Goal: Understand process/instructions

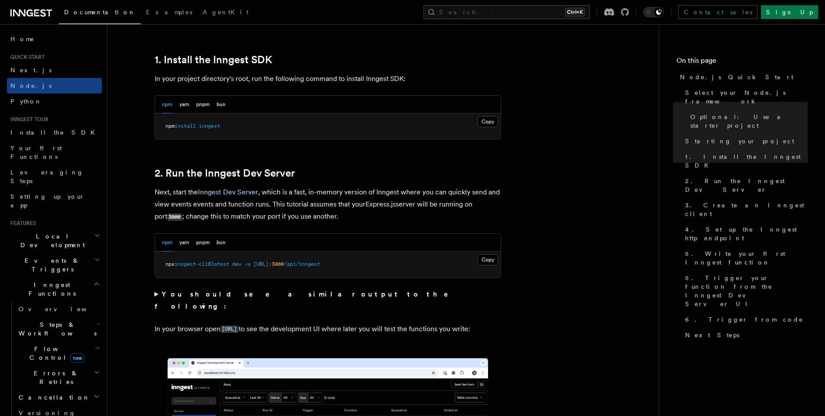
scroll to position [624, 0]
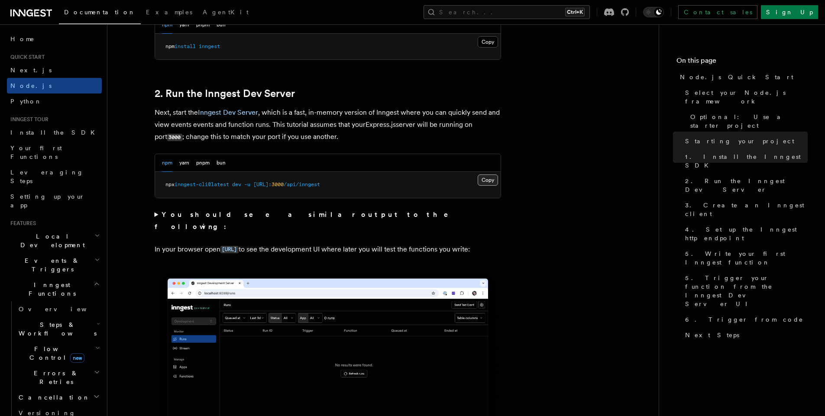
click at [489, 184] on button "Copy Copied" at bounding box center [488, 180] width 20 height 11
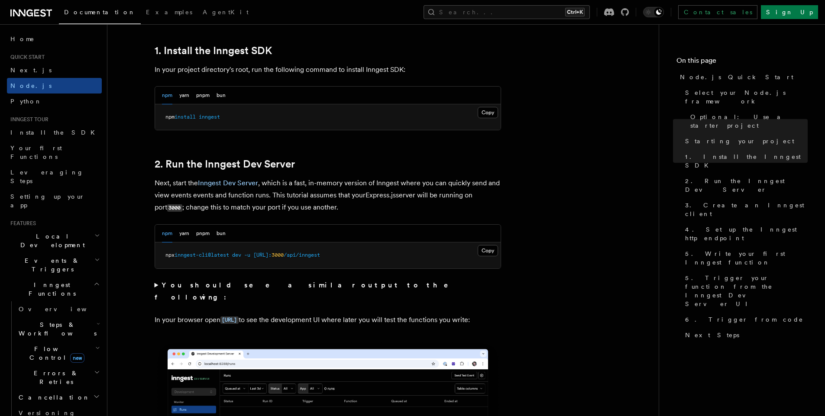
scroll to position [624, 0]
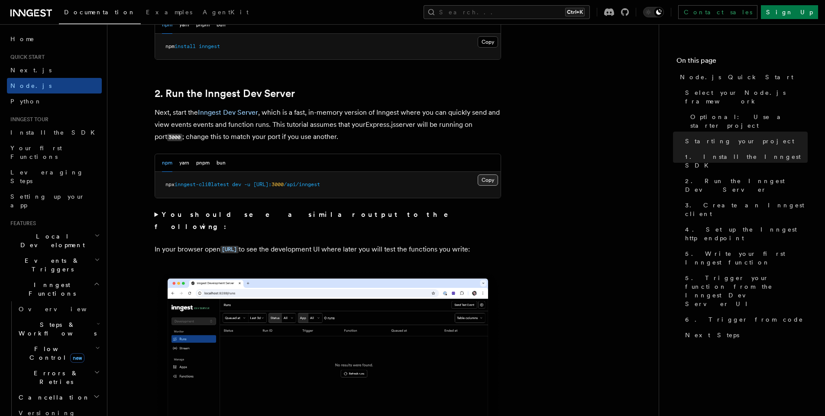
click at [478, 185] on button "Copy Copied" at bounding box center [488, 180] width 20 height 11
